Goal: Use online tool/utility: Use online tool/utility

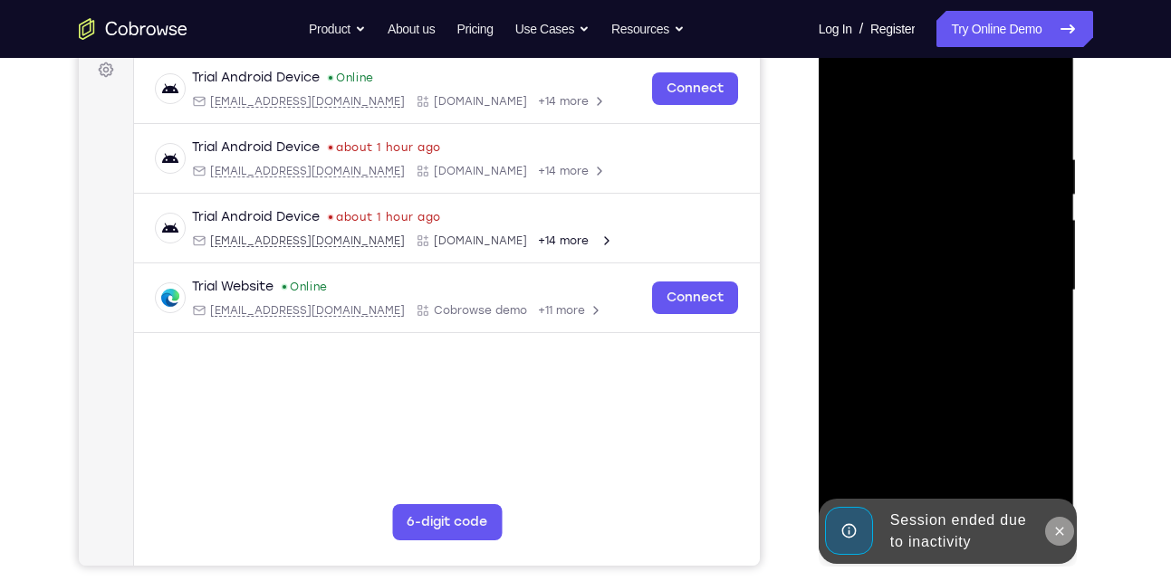
click at [1058, 532] on icon at bounding box center [1059, 531] width 14 height 14
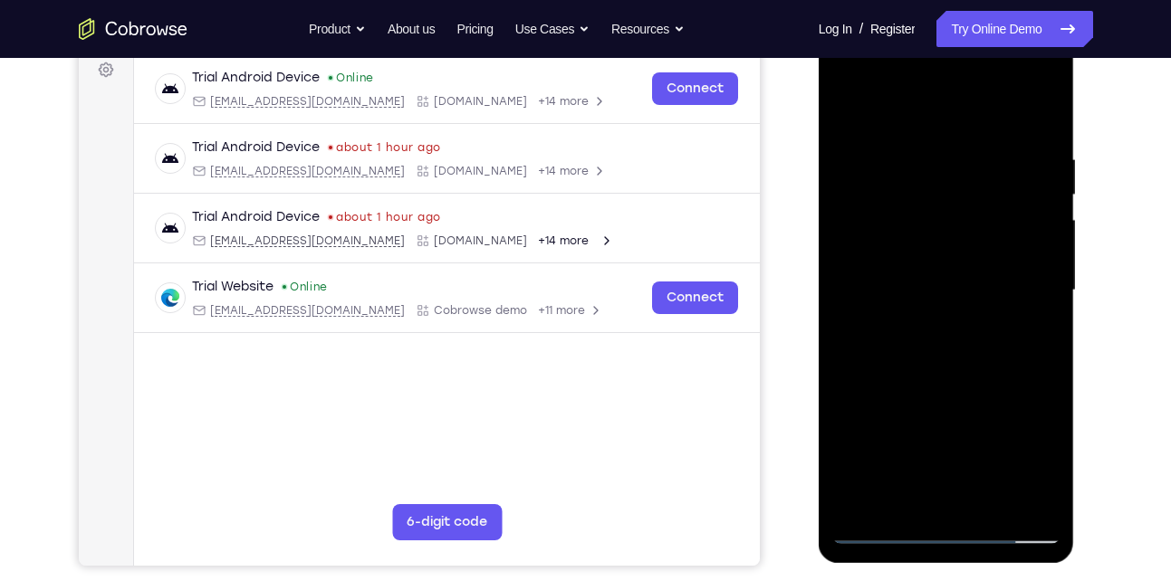
click at [948, 525] on div at bounding box center [946, 290] width 228 height 507
click at [1032, 452] on div at bounding box center [946, 290] width 228 height 507
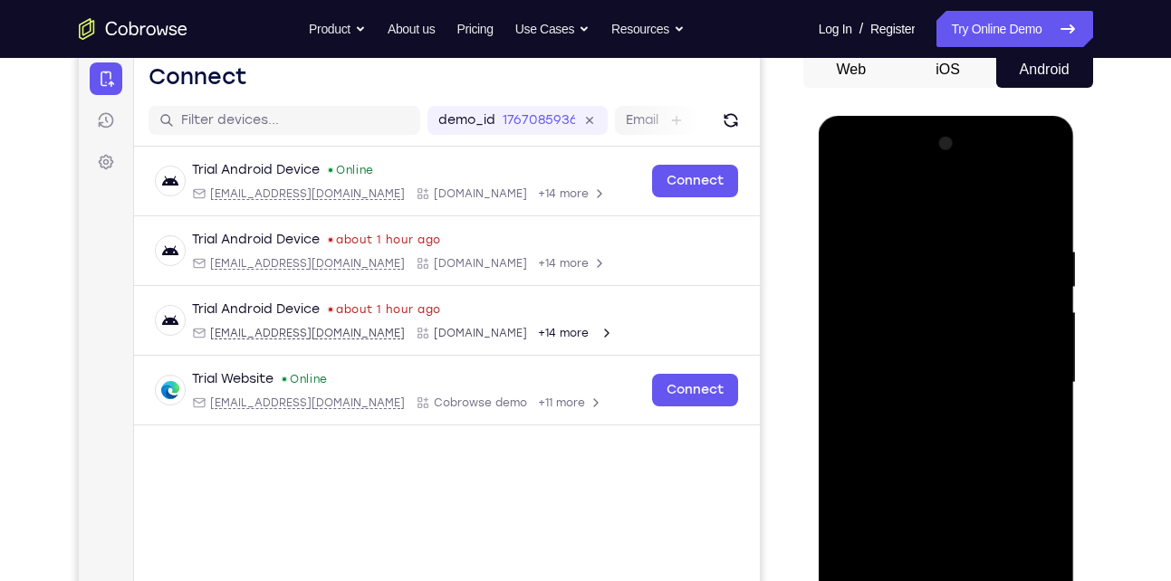
scroll to position [183, 0]
click at [926, 206] on div at bounding box center [946, 383] width 228 height 507
click at [1016, 375] on div at bounding box center [946, 383] width 228 height 507
click at [930, 417] on div at bounding box center [946, 383] width 228 height 507
click at [948, 357] on div at bounding box center [946, 383] width 228 height 507
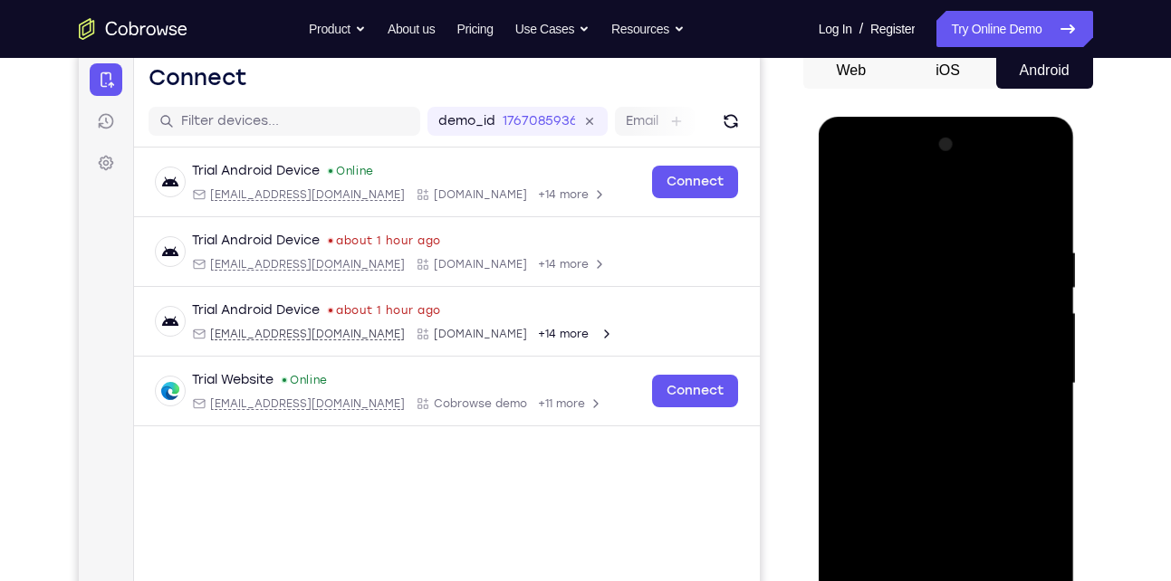
click at [905, 342] on div at bounding box center [946, 383] width 228 height 507
click at [904, 383] on div at bounding box center [946, 383] width 228 height 507
click at [907, 446] on div at bounding box center [946, 383] width 228 height 507
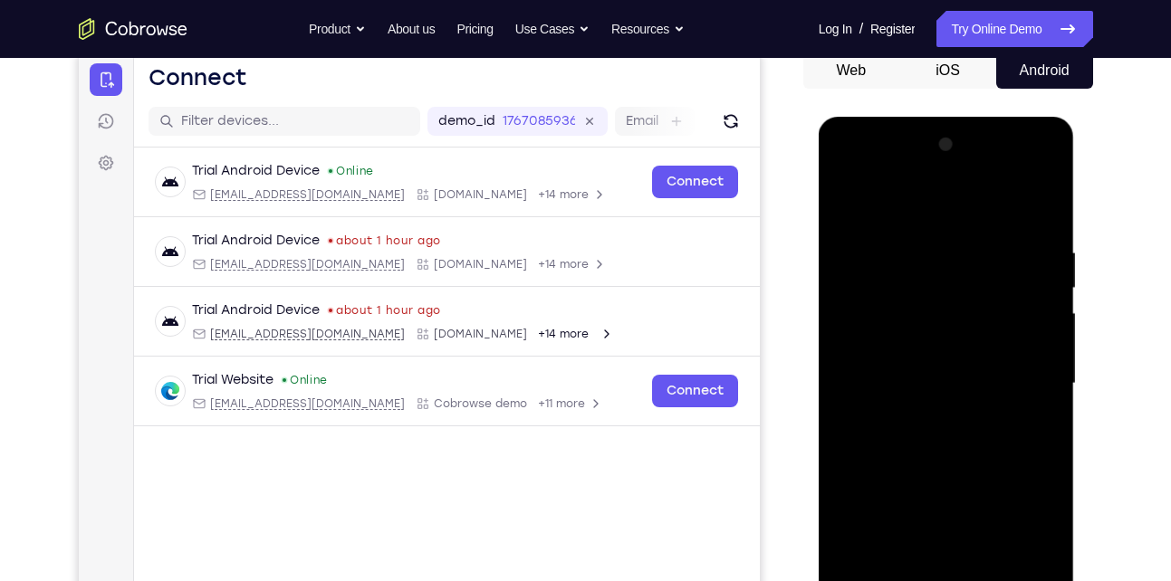
click at [907, 446] on div at bounding box center [946, 383] width 228 height 507
click at [1031, 202] on div at bounding box center [946, 383] width 228 height 507
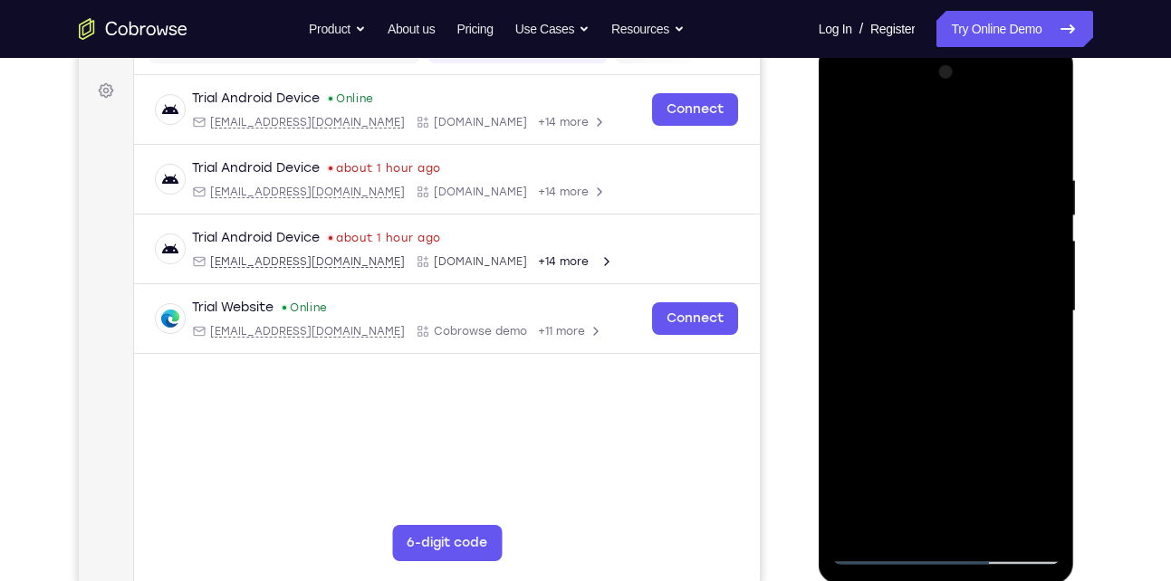
scroll to position [257, 0]
click at [940, 396] on div at bounding box center [946, 309] width 228 height 507
drag, startPoint x: 965, startPoint y: 405, endPoint x: 970, endPoint y: 234, distance: 171.2
click at [970, 234] on div at bounding box center [946, 309] width 228 height 507
click at [949, 293] on div at bounding box center [946, 309] width 228 height 507
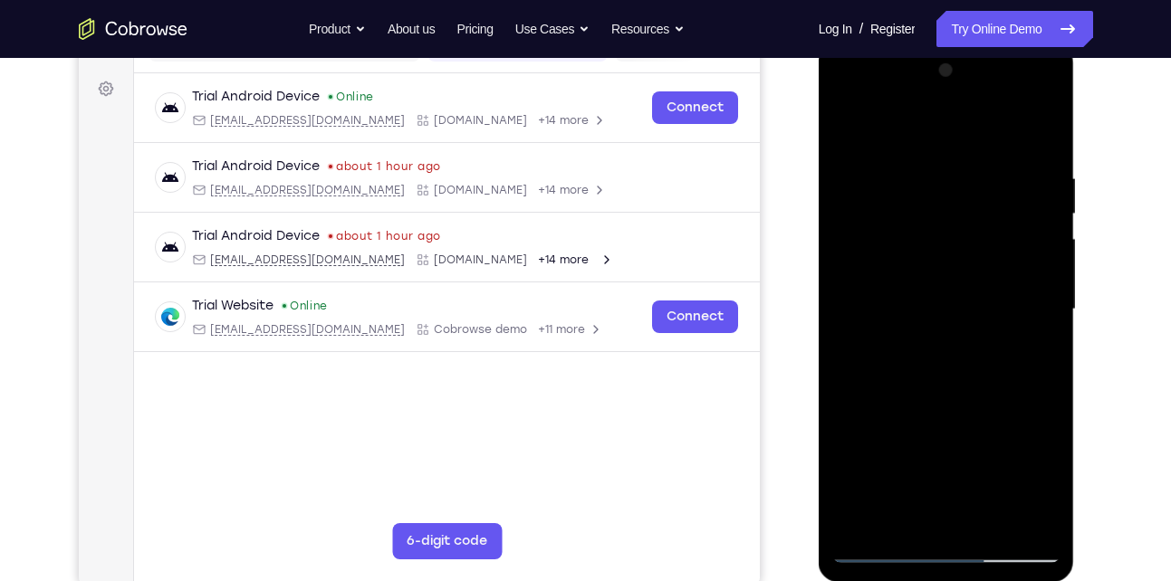
click at [949, 293] on div at bounding box center [946, 309] width 228 height 507
drag, startPoint x: 942, startPoint y: 400, endPoint x: 959, endPoint y: 212, distance: 189.2
click at [959, 212] on div at bounding box center [946, 309] width 228 height 507
click at [997, 523] on div at bounding box center [946, 309] width 228 height 507
click at [953, 400] on div at bounding box center [946, 309] width 228 height 507
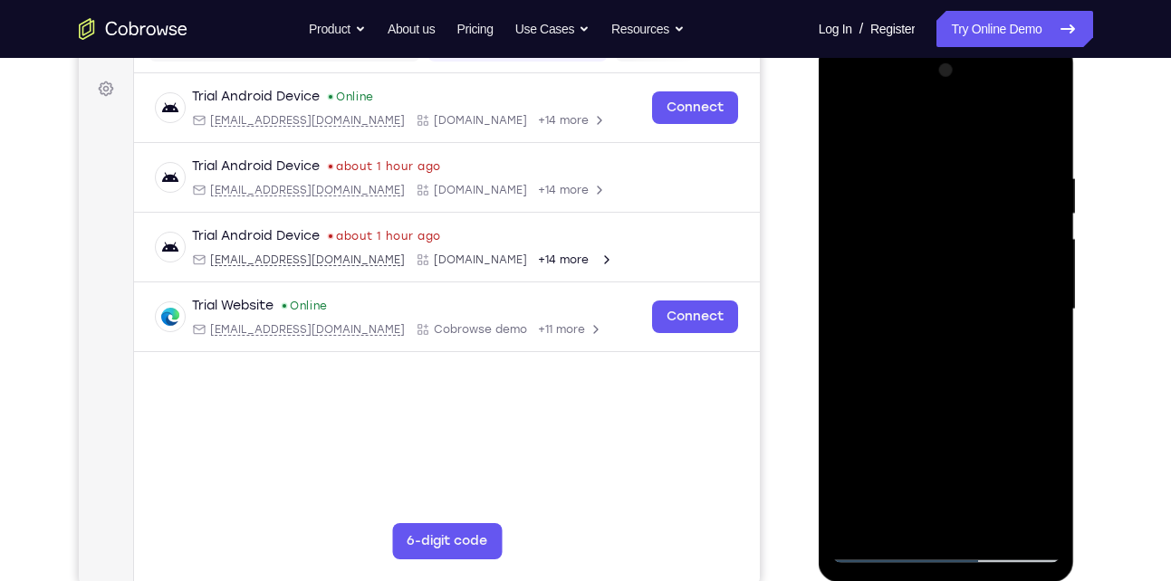
click at [916, 296] on div at bounding box center [946, 309] width 228 height 507
click at [897, 511] on div at bounding box center [946, 309] width 228 height 507
click at [847, 137] on div at bounding box center [946, 309] width 228 height 507
drag, startPoint x: 947, startPoint y: 390, endPoint x: 960, endPoint y: 299, distance: 92.3
click at [960, 299] on div at bounding box center [946, 309] width 228 height 507
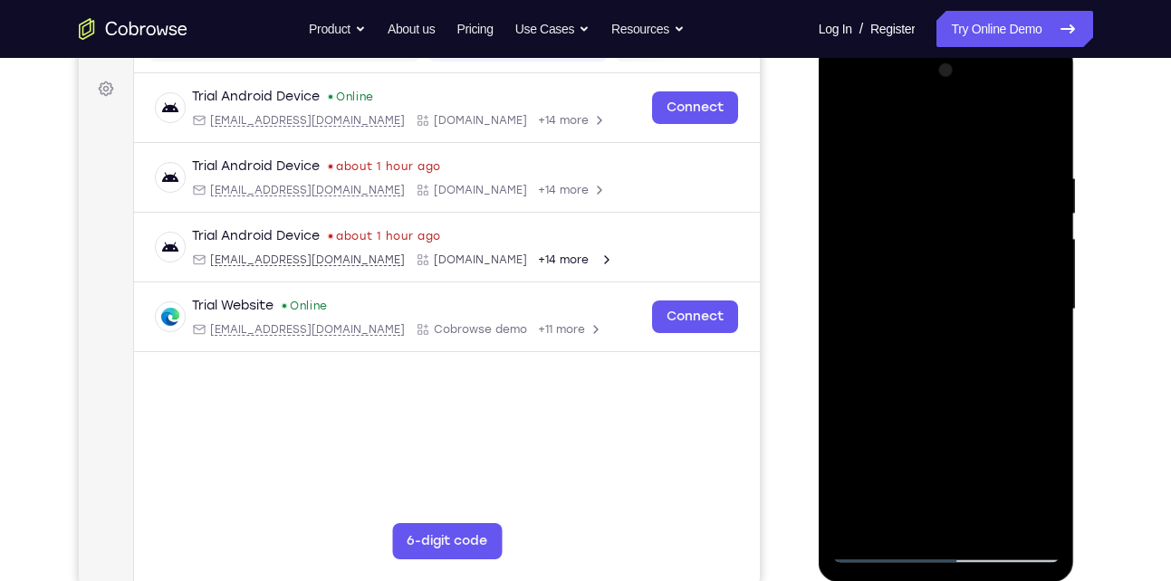
drag, startPoint x: 930, startPoint y: 405, endPoint x: 937, endPoint y: 322, distance: 82.7
click at [937, 322] on div at bounding box center [946, 309] width 228 height 507
drag, startPoint x: 942, startPoint y: 305, endPoint x: 927, endPoint y: 428, distance: 124.0
click at [927, 428] on div at bounding box center [946, 309] width 228 height 507
drag, startPoint x: 908, startPoint y: 313, endPoint x: 892, endPoint y: 376, distance: 64.6
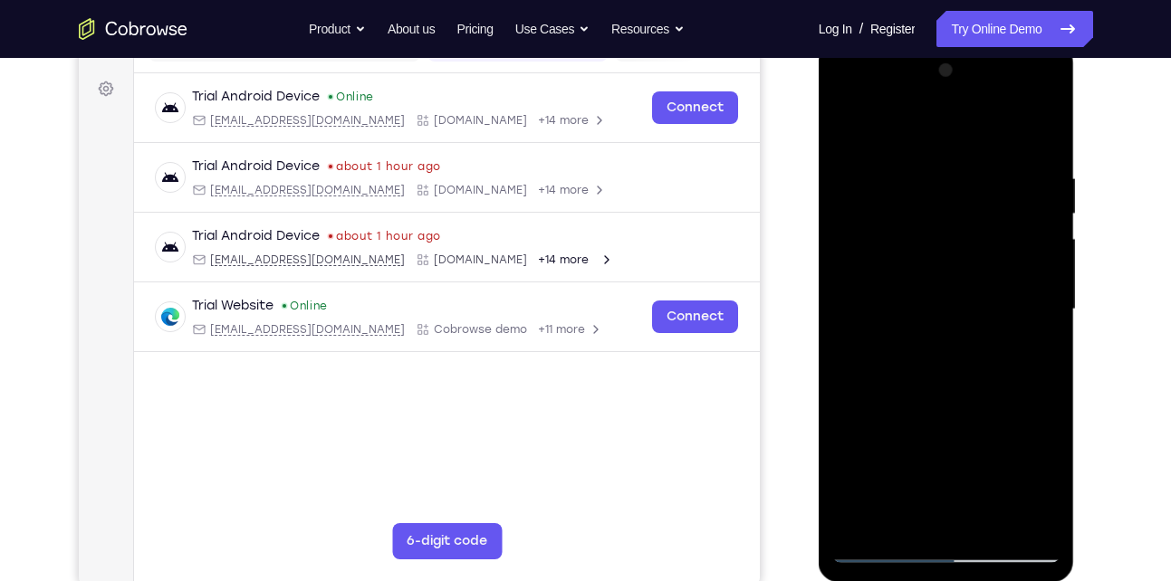
click at [892, 376] on div at bounding box center [946, 309] width 228 height 507
click at [845, 127] on div at bounding box center [946, 309] width 228 height 507
click at [918, 144] on div at bounding box center [946, 309] width 228 height 507
click at [1013, 518] on div at bounding box center [946, 309] width 228 height 507
click at [1039, 321] on div at bounding box center [946, 309] width 228 height 507
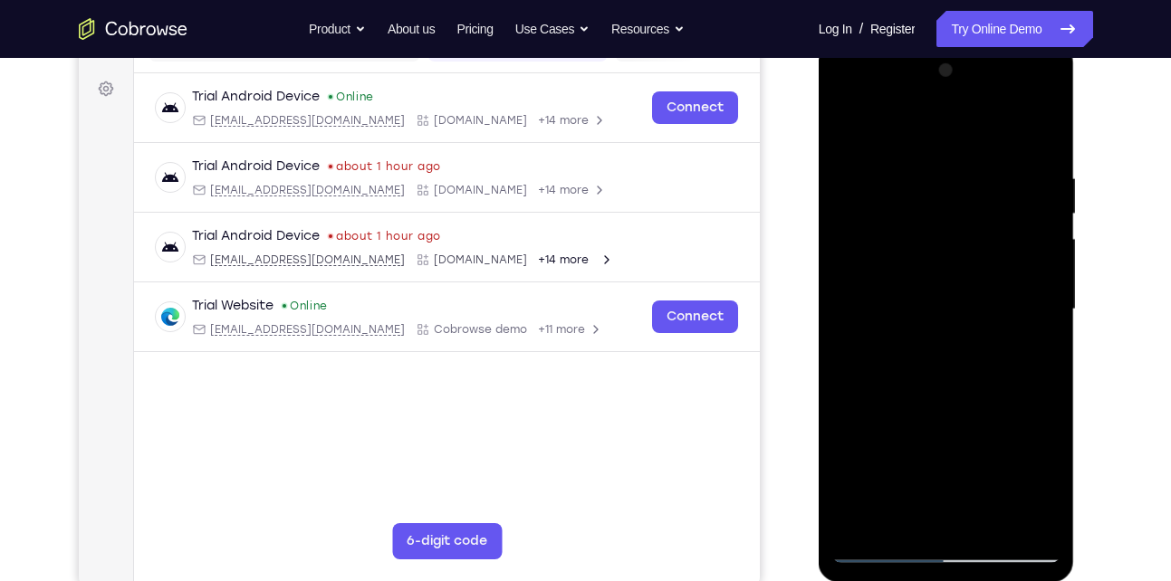
click at [1039, 321] on div at bounding box center [946, 309] width 228 height 507
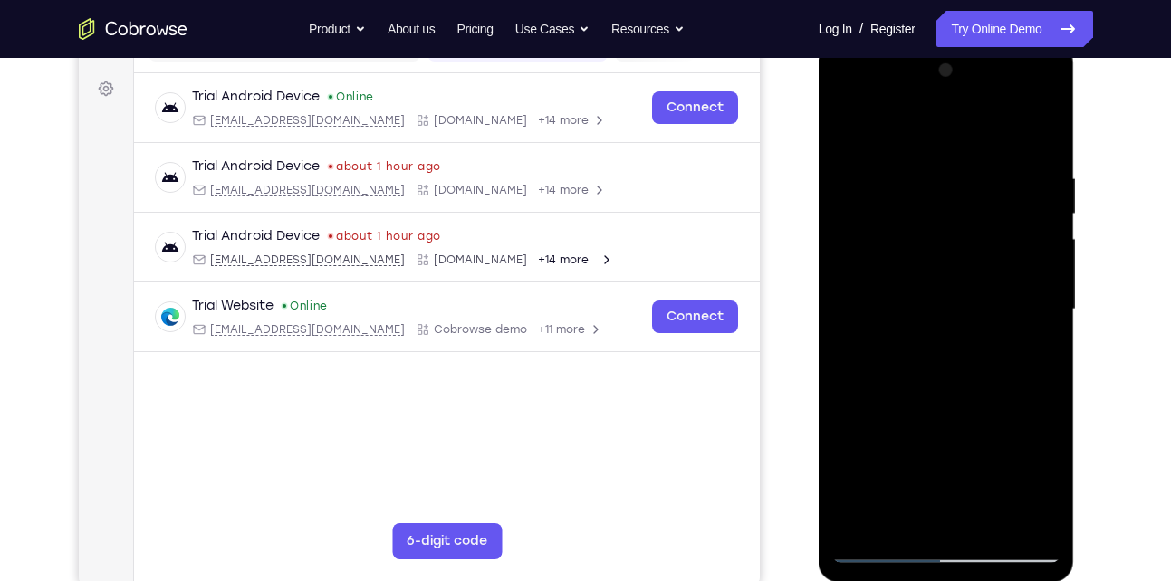
click at [1039, 321] on div at bounding box center [946, 309] width 228 height 507
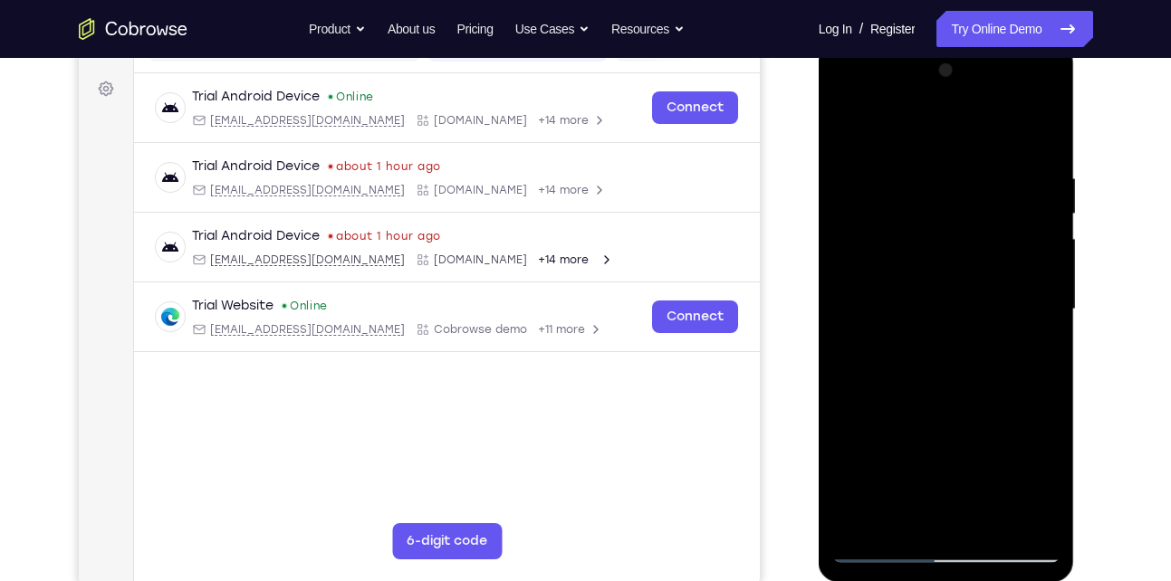
click at [1039, 321] on div at bounding box center [946, 309] width 228 height 507
click at [855, 302] on div at bounding box center [946, 309] width 228 height 507
click at [1076, 301] on div at bounding box center [948, 314] width 258 height 543
click at [1053, 302] on div at bounding box center [946, 309] width 228 height 507
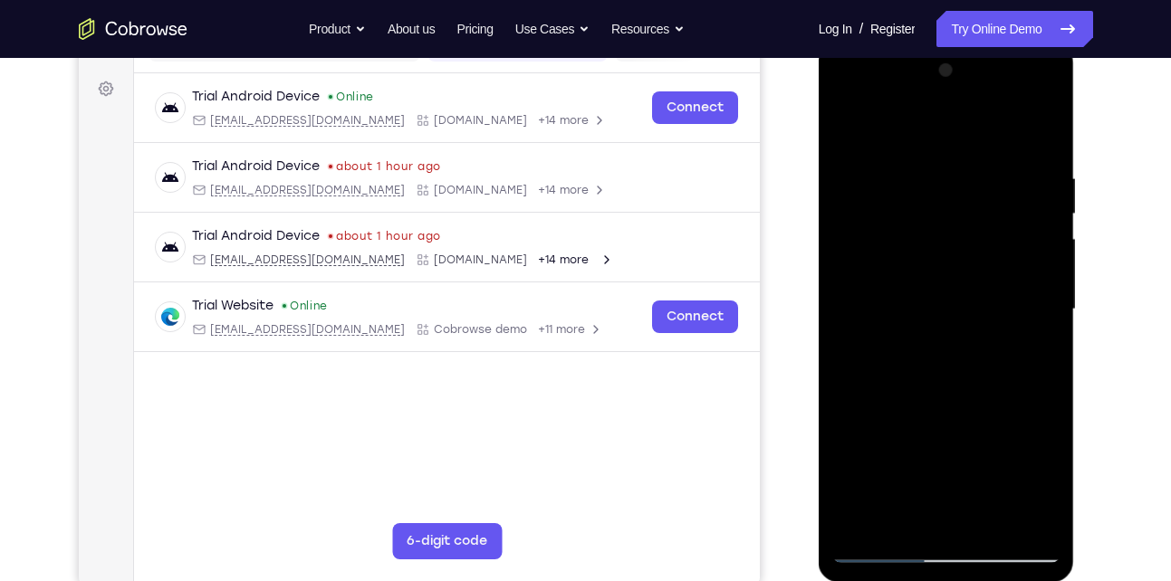
click at [1053, 302] on div at bounding box center [946, 309] width 228 height 507
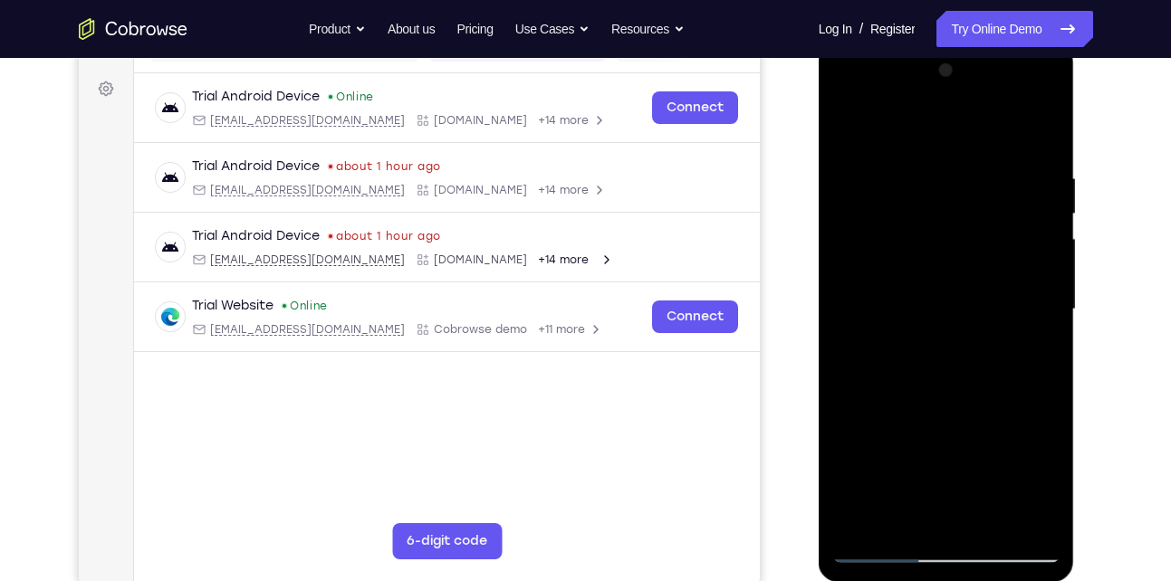
click at [1053, 302] on div at bounding box center [946, 309] width 228 height 507
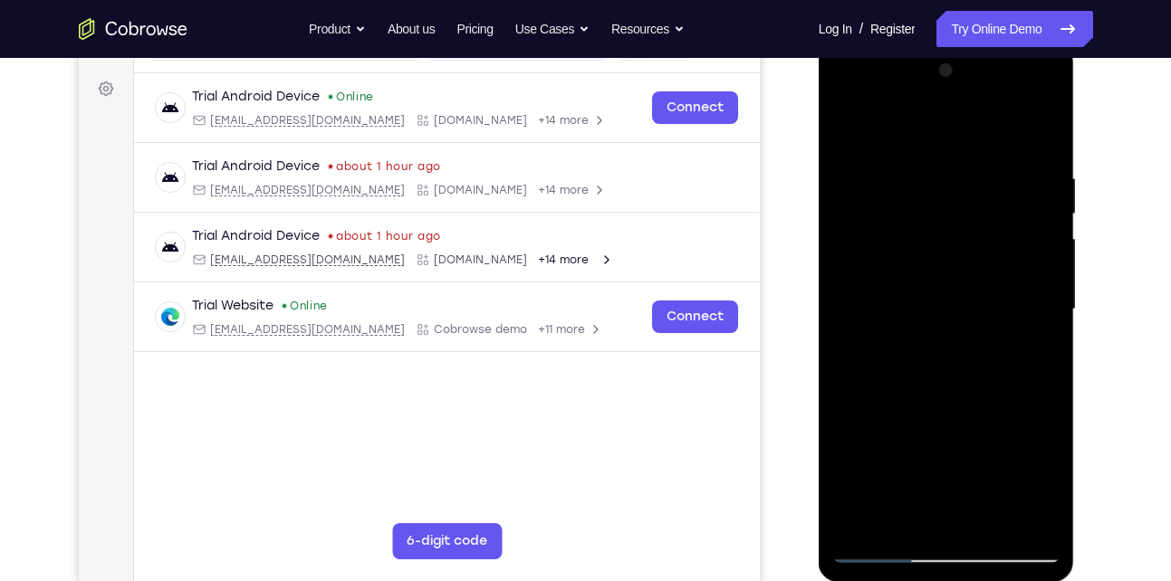
click at [1051, 339] on div at bounding box center [946, 309] width 228 height 507
click at [1052, 301] on div at bounding box center [946, 309] width 228 height 507
click at [1027, 339] on div at bounding box center [946, 309] width 228 height 507
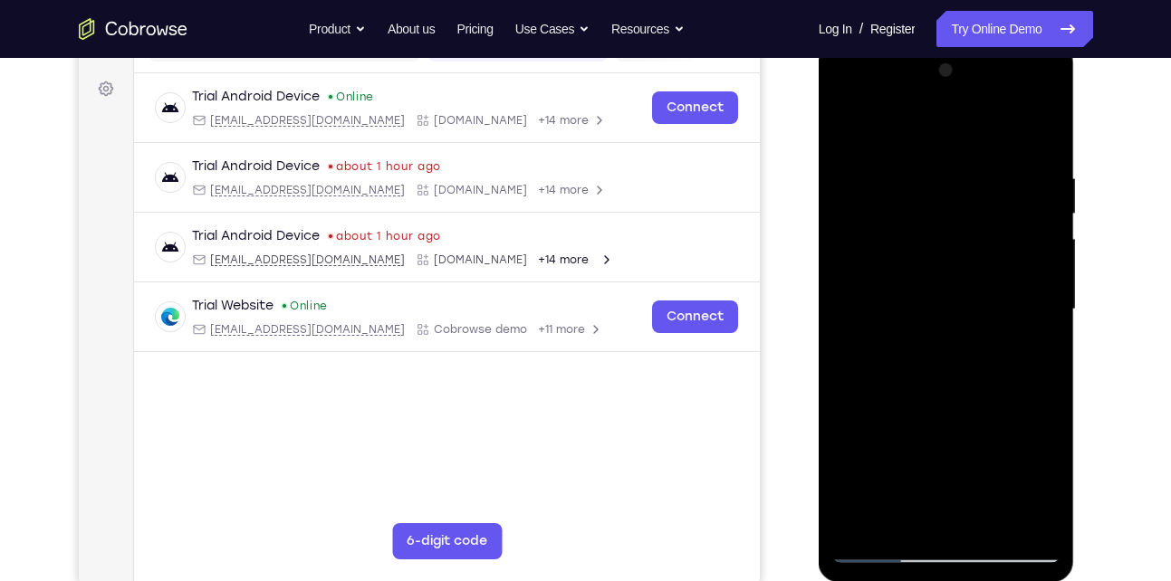
click at [1027, 339] on div at bounding box center [946, 309] width 228 height 507
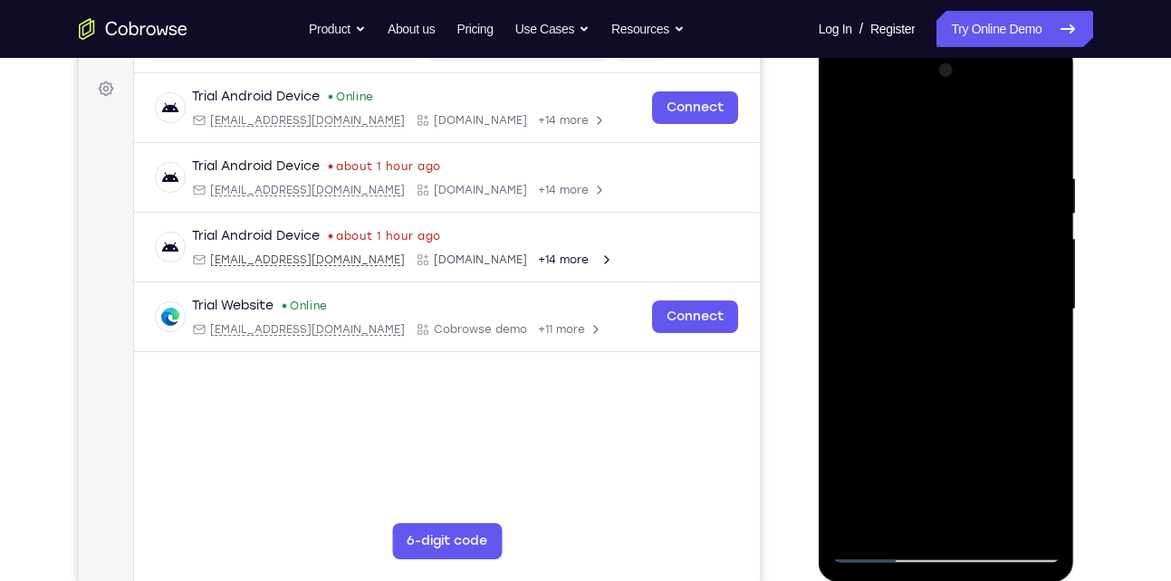
click at [1027, 339] on div at bounding box center [946, 309] width 228 height 507
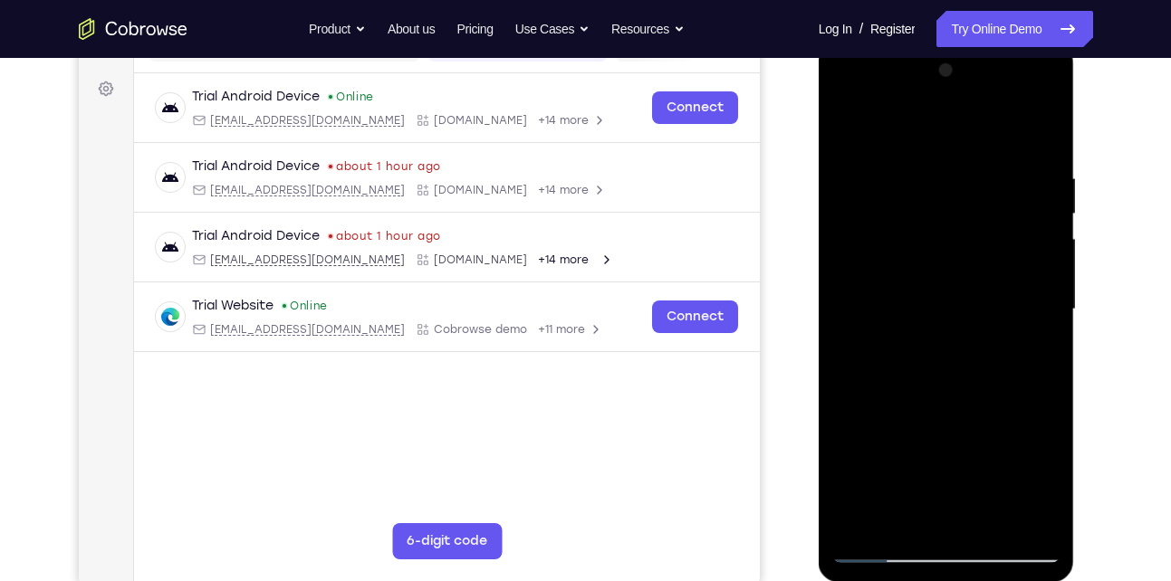
click at [1027, 339] on div at bounding box center [946, 309] width 228 height 507
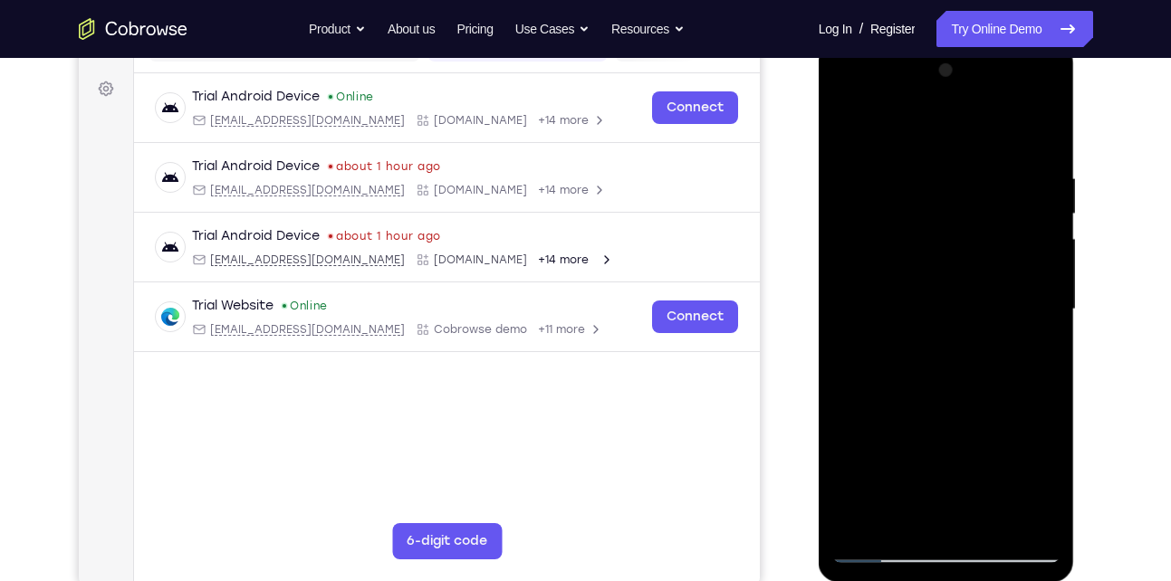
click at [1027, 339] on div at bounding box center [946, 309] width 228 height 507
click at [1036, 133] on div at bounding box center [946, 309] width 228 height 507
click at [997, 528] on div at bounding box center [946, 309] width 228 height 507
click at [921, 300] on div at bounding box center [946, 309] width 228 height 507
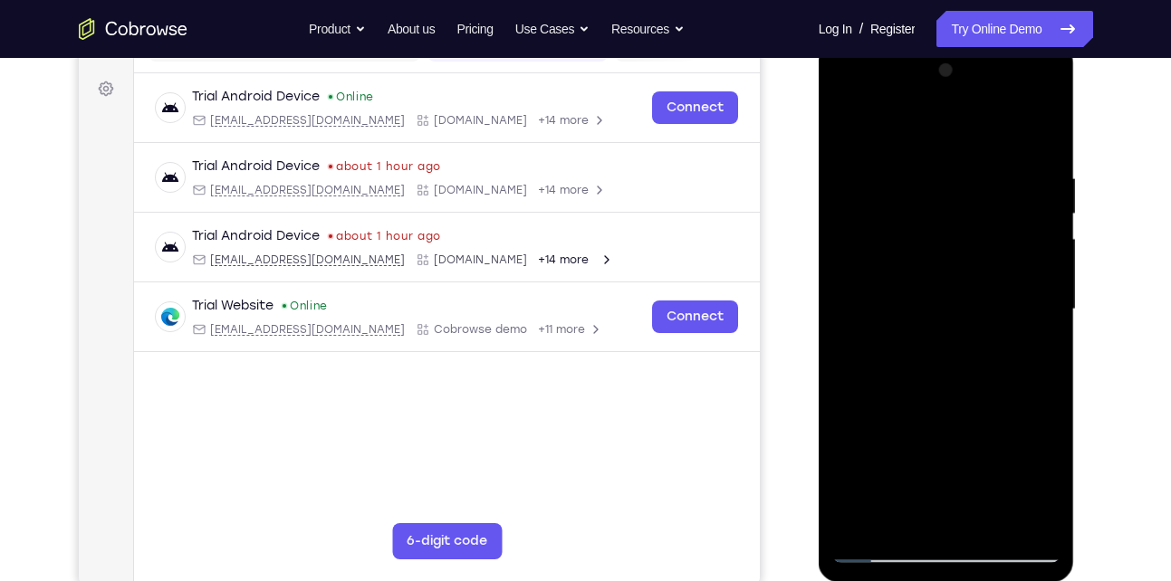
click at [930, 516] on div at bounding box center [946, 309] width 228 height 507
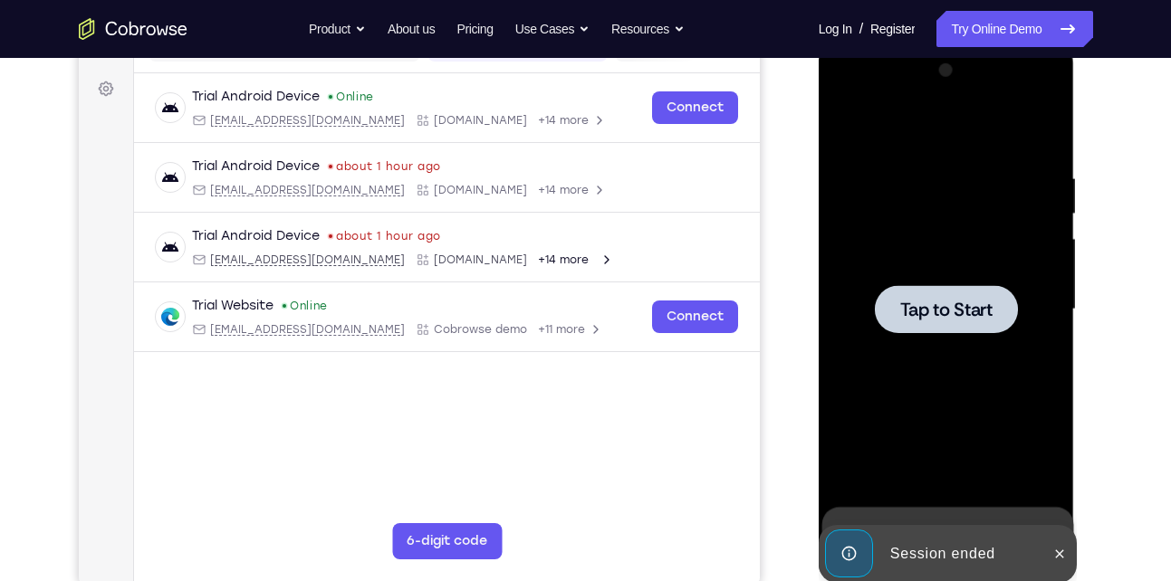
click at [956, 356] on div at bounding box center [946, 309] width 228 height 507
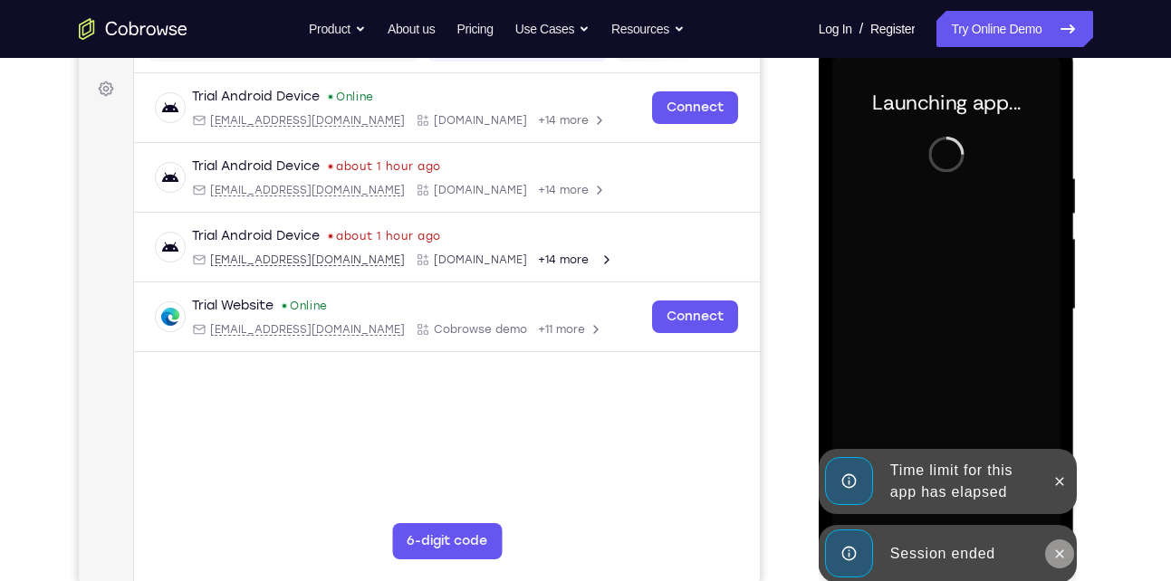
click at [1057, 552] on icon at bounding box center [1060, 554] width 8 height 8
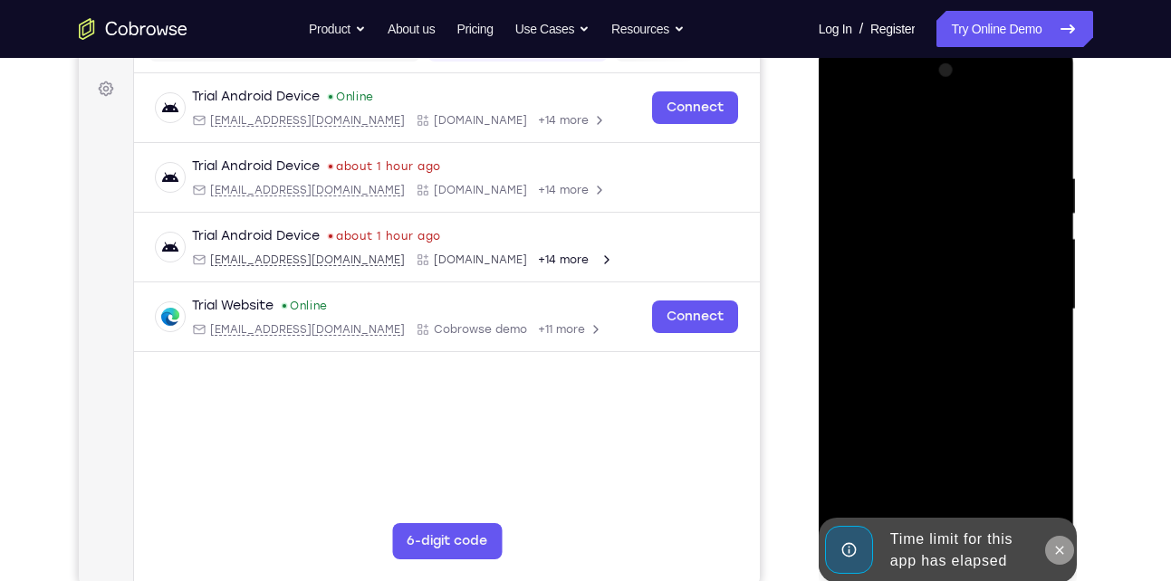
click at [1059, 549] on icon at bounding box center [1060, 550] width 8 height 8
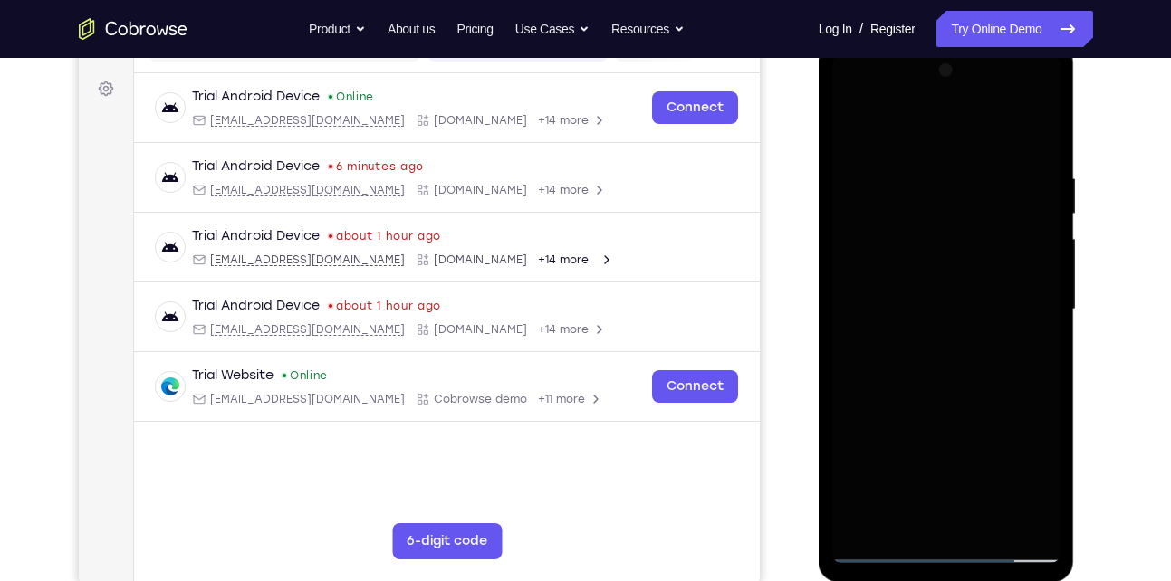
scroll to position [232, 0]
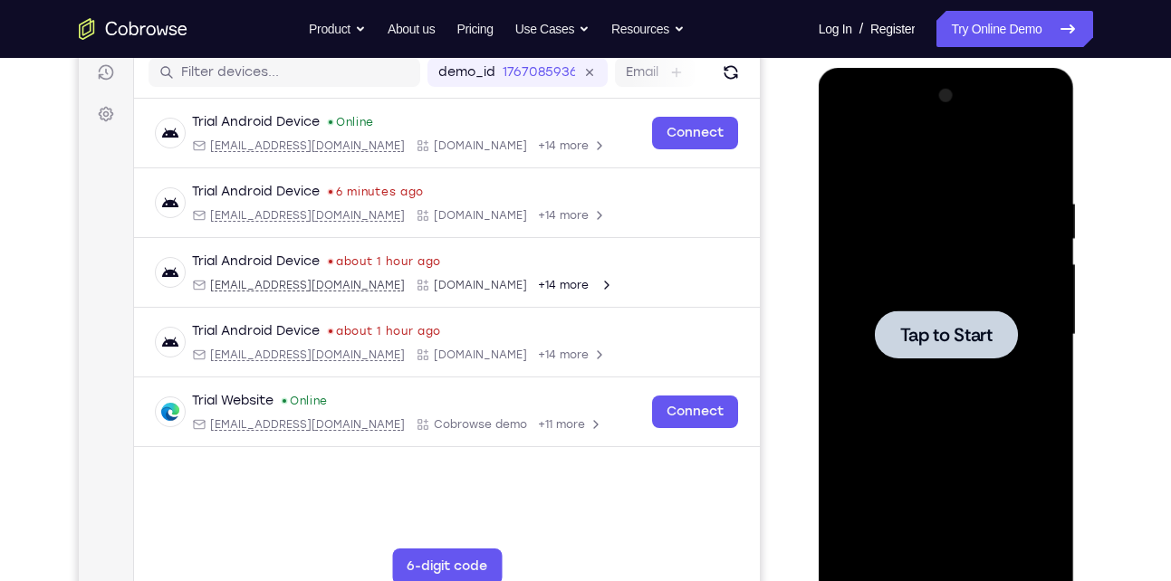
click at [905, 320] on div at bounding box center [946, 335] width 143 height 48
click at [877, 319] on div at bounding box center [946, 335] width 143 height 48
click at [919, 341] on span "Tap to Start" at bounding box center [946, 335] width 92 height 18
